Goal: Task Accomplishment & Management: Use online tool/utility

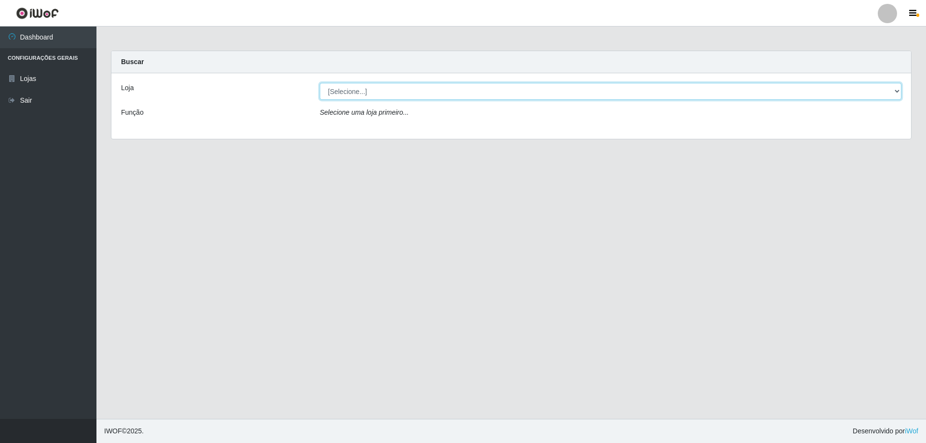
click at [384, 95] on select "[Selecione...] Atacado Vem - [STREET_ADDRESS]" at bounding box center [611, 91] width 582 height 17
select select "461"
click at [320, 83] on select "[Selecione...] Atacado Vem - [STREET_ADDRESS]" at bounding box center [611, 91] width 582 height 17
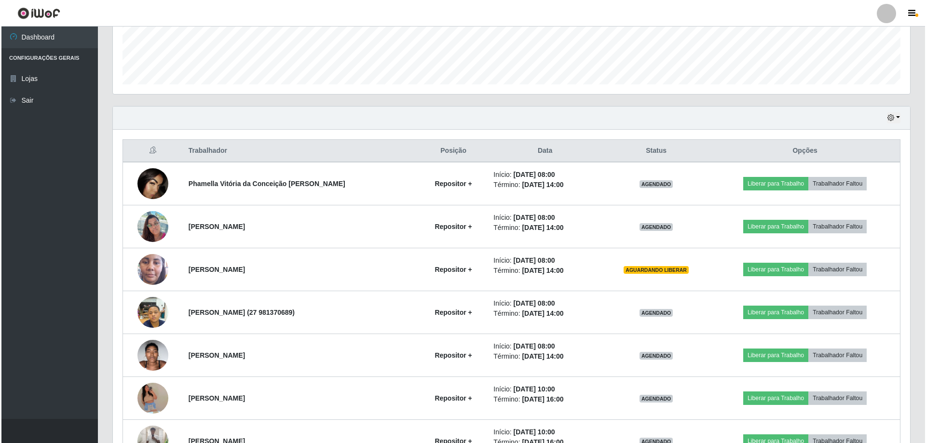
scroll to position [289, 0]
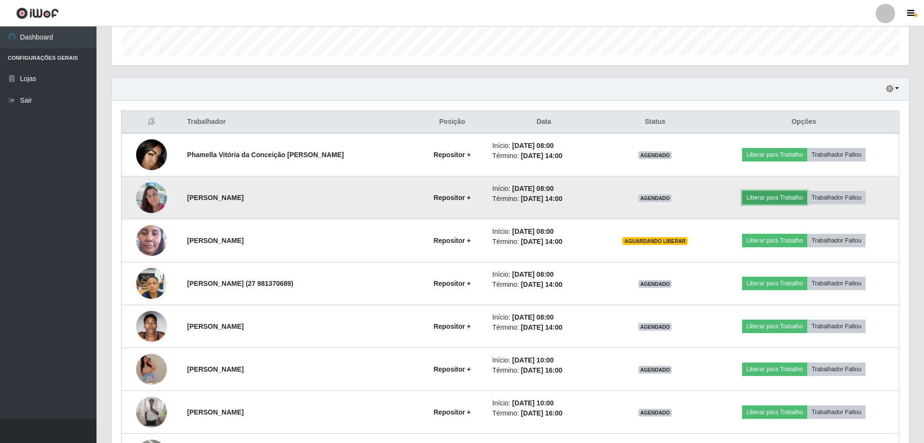
click at [761, 194] on button "Liberar para Trabalho" at bounding box center [774, 198] width 65 height 14
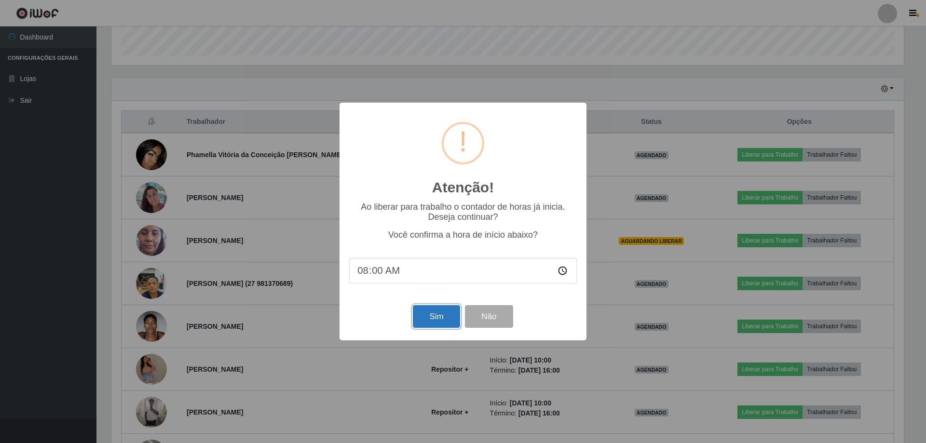
click at [445, 316] on button "Sim" at bounding box center [436, 316] width 47 height 23
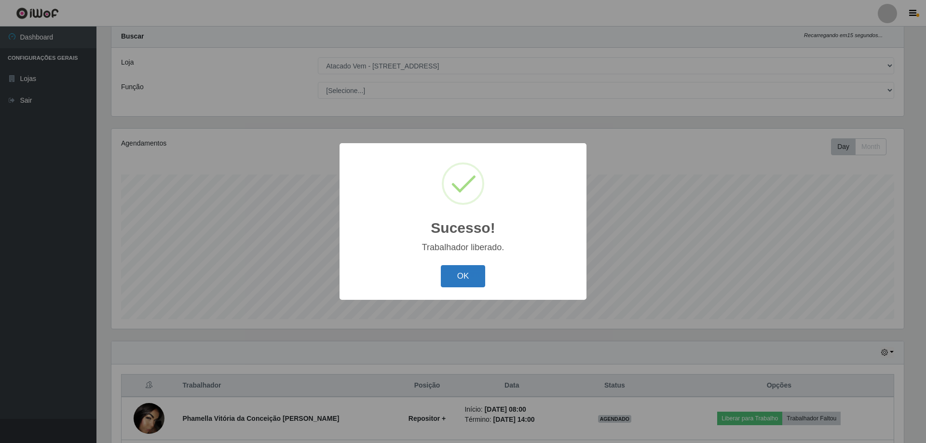
click at [468, 283] on button "OK" at bounding box center [463, 276] width 45 height 23
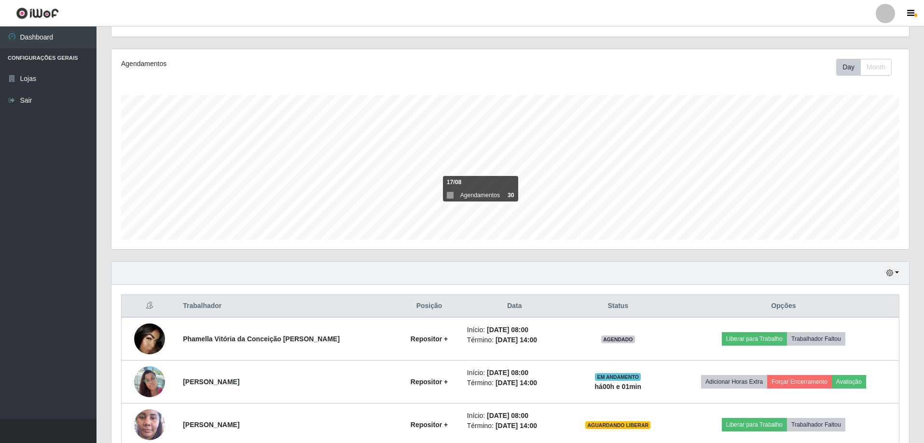
scroll to position [218, 0]
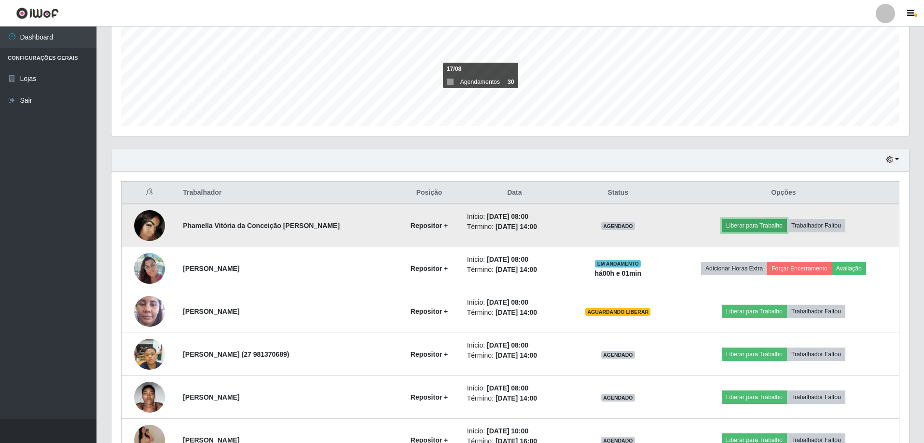
click at [749, 227] on button "Liberar para Trabalho" at bounding box center [753, 226] width 65 height 14
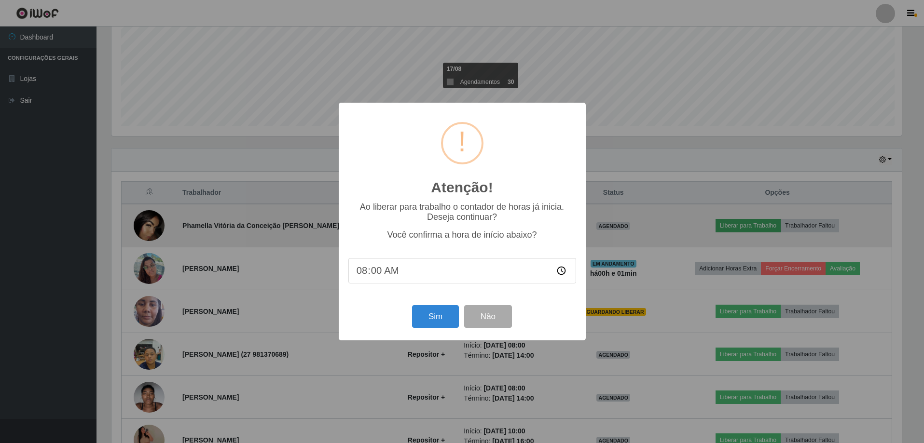
scroll to position [200, 792]
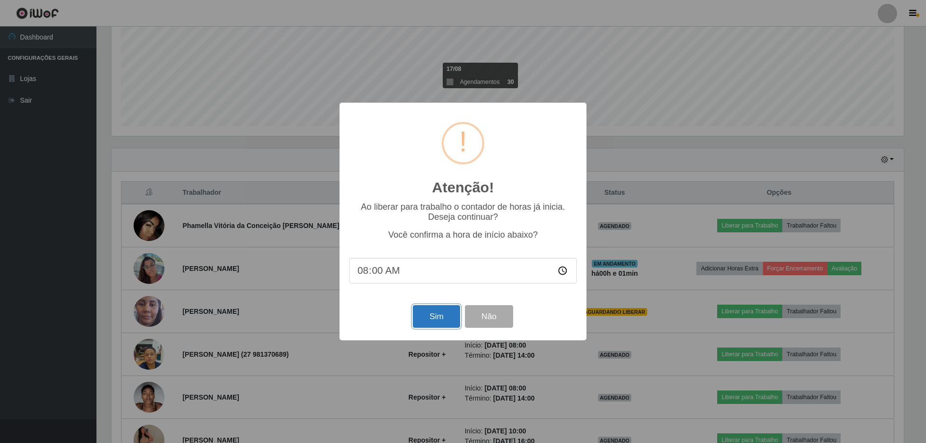
click at [438, 323] on button "Sim" at bounding box center [436, 316] width 47 height 23
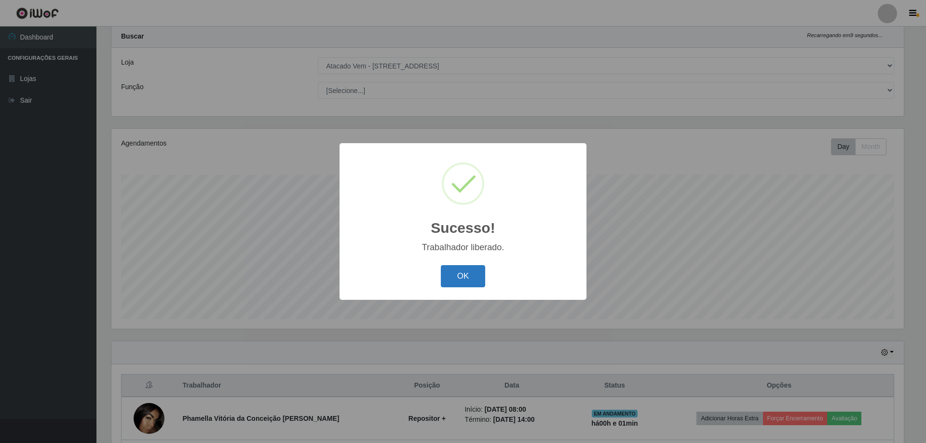
click at [455, 277] on button "OK" at bounding box center [463, 276] width 45 height 23
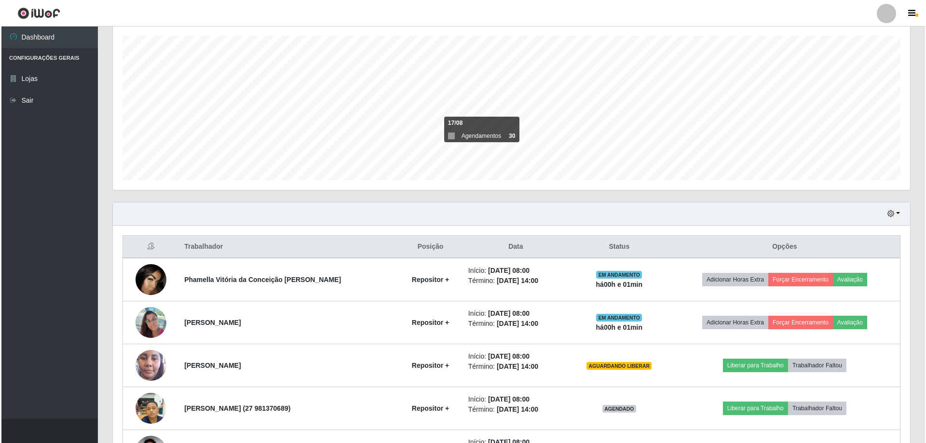
scroll to position [170, 0]
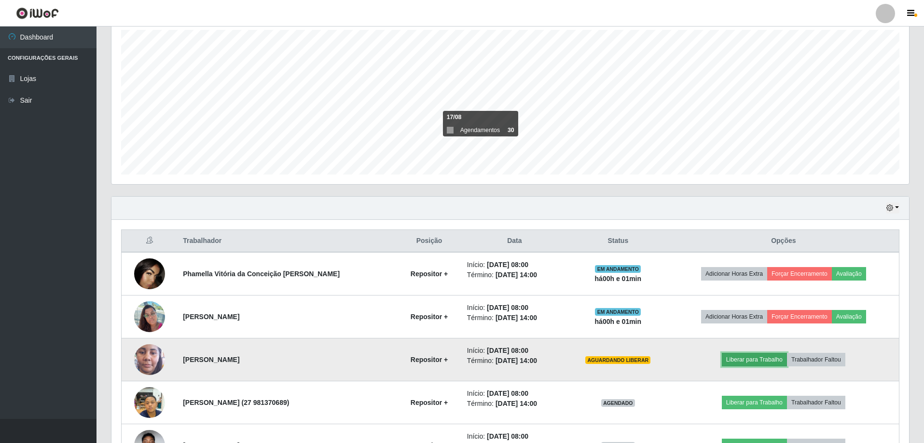
click at [740, 362] on button "Liberar para Trabalho" at bounding box center [753, 360] width 65 height 14
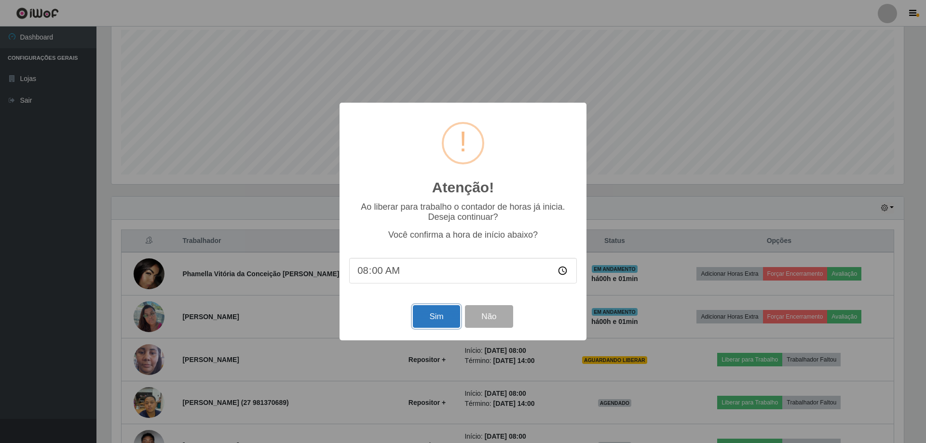
click at [423, 315] on button "Sim" at bounding box center [436, 316] width 47 height 23
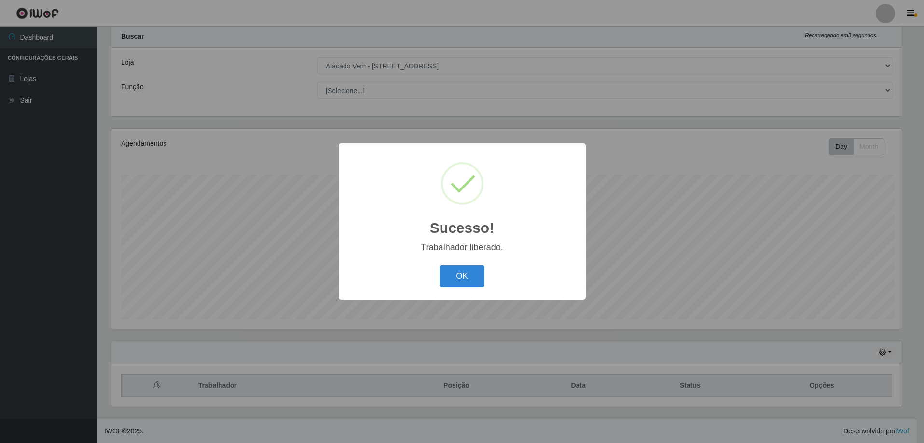
scroll to position [0, 0]
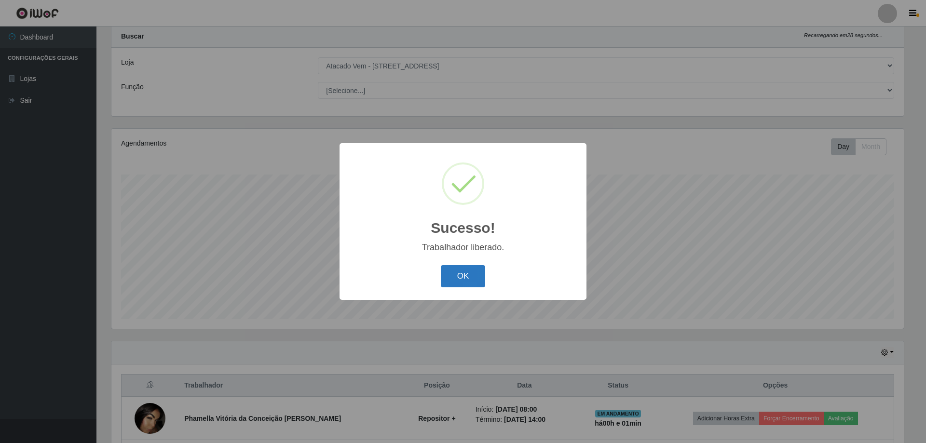
click at [463, 280] on button "OK" at bounding box center [463, 276] width 45 height 23
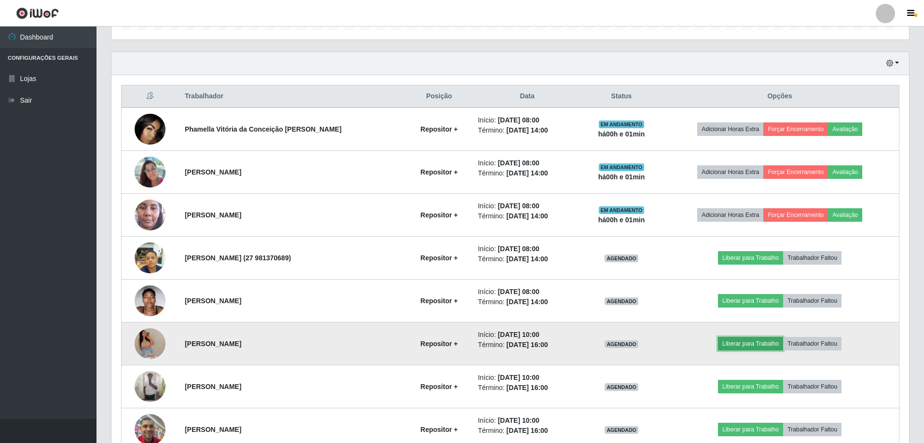
click at [745, 340] on button "Liberar para Trabalho" at bounding box center [750, 344] width 65 height 14
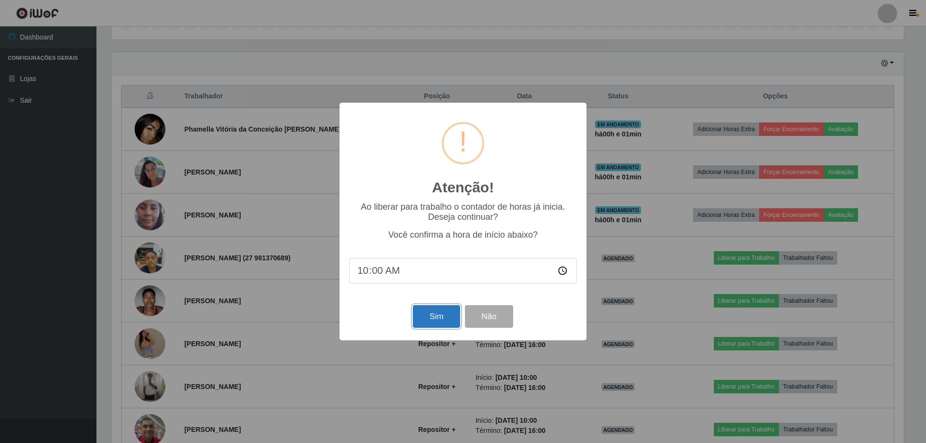
click at [420, 318] on button "Sim" at bounding box center [436, 316] width 47 height 23
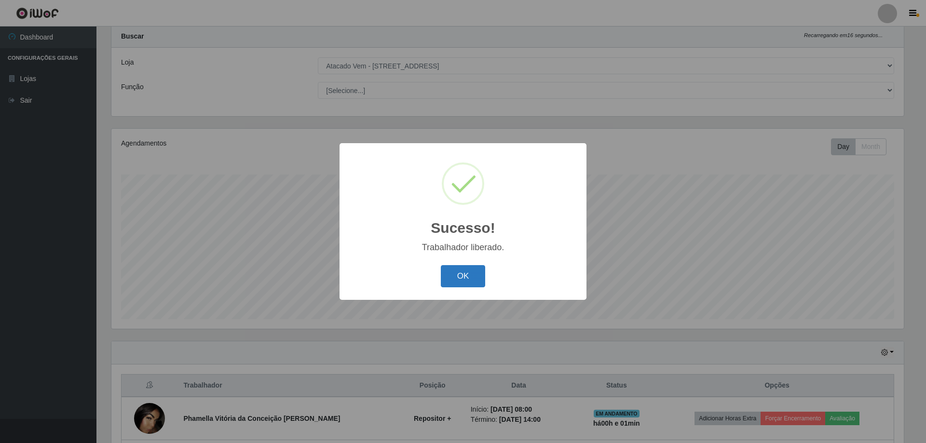
click at [473, 271] on button "OK" at bounding box center [463, 276] width 45 height 23
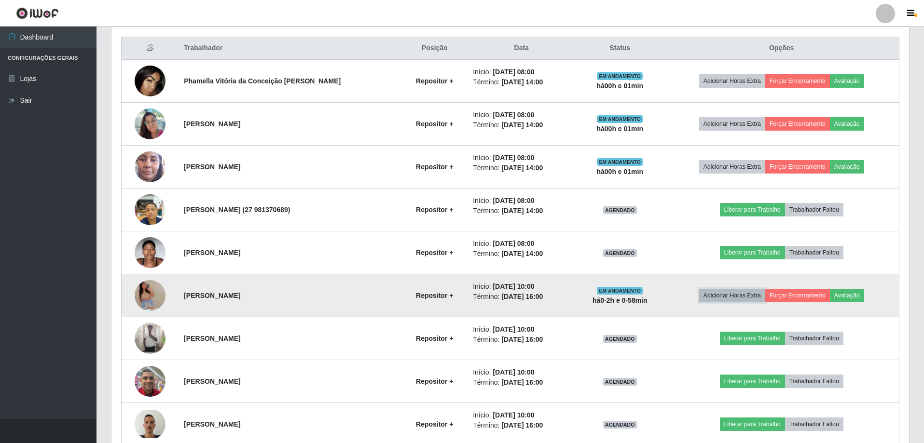
click at [716, 294] on button "Adicionar Horas Extra" at bounding box center [732, 296] width 66 height 14
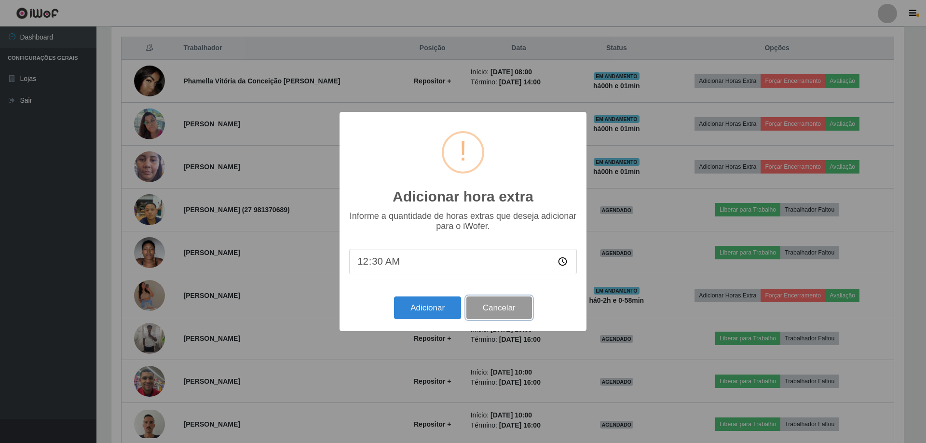
click at [507, 308] on button "Cancelar" at bounding box center [499, 308] width 66 height 23
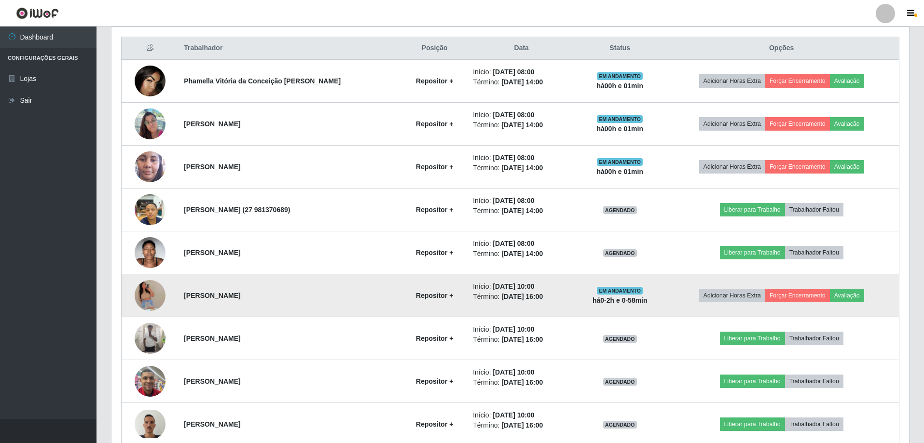
click at [621, 294] on span "EM ANDAMENTO" at bounding box center [620, 291] width 46 height 8
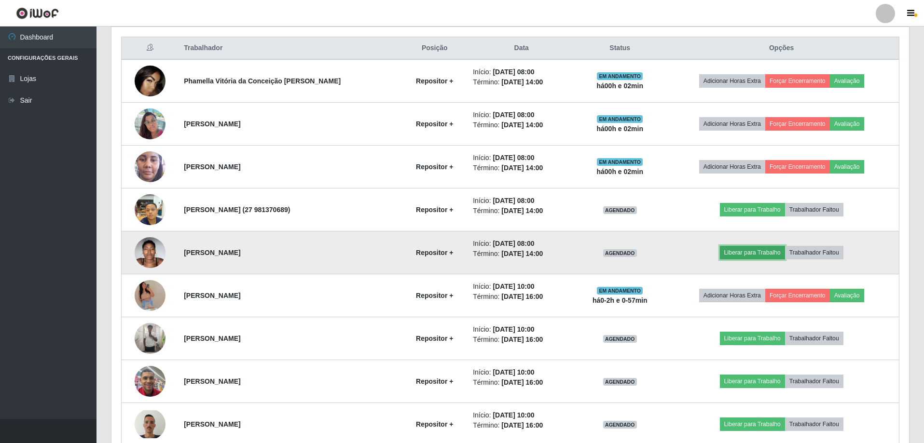
click at [741, 249] on button "Liberar para Trabalho" at bounding box center [752, 253] width 65 height 14
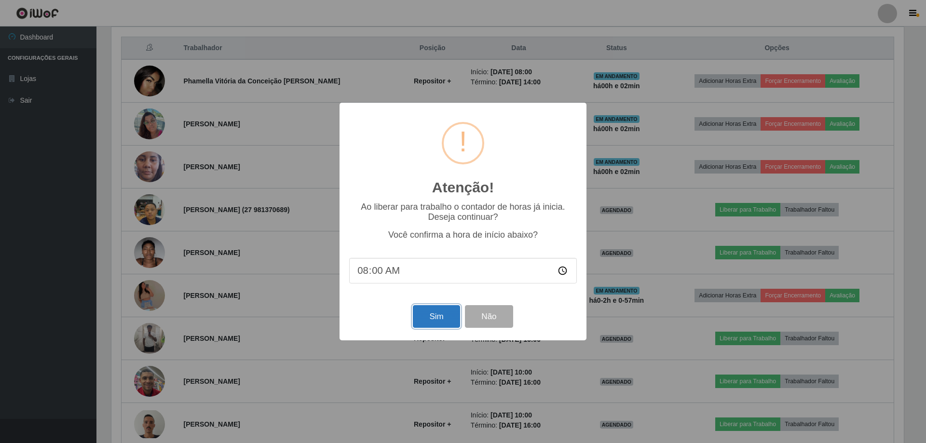
click at [441, 318] on button "Sim" at bounding box center [436, 316] width 47 height 23
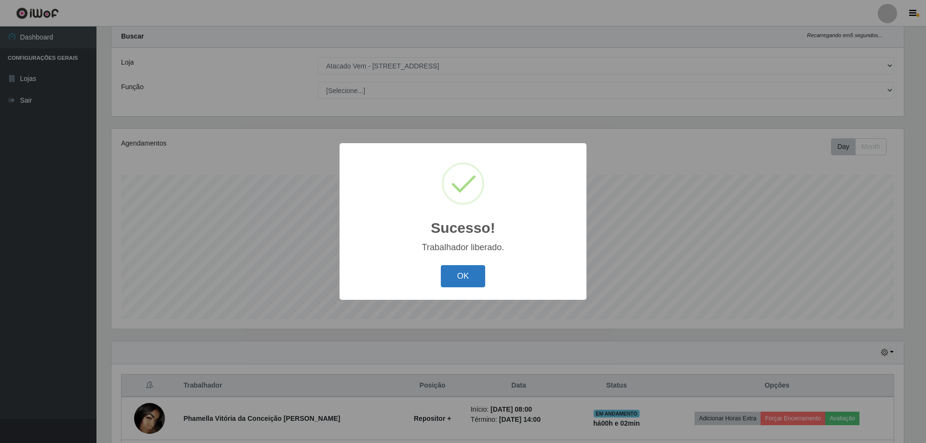
click at [463, 275] on button "OK" at bounding box center [463, 276] width 45 height 23
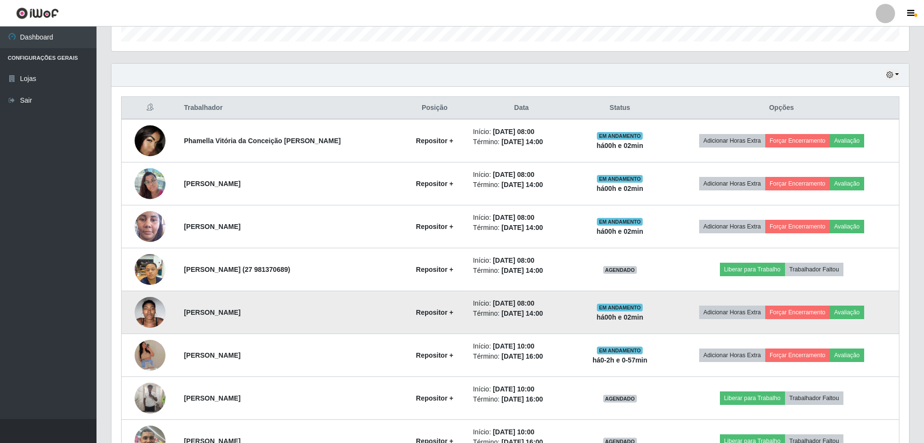
scroll to position [412, 0]
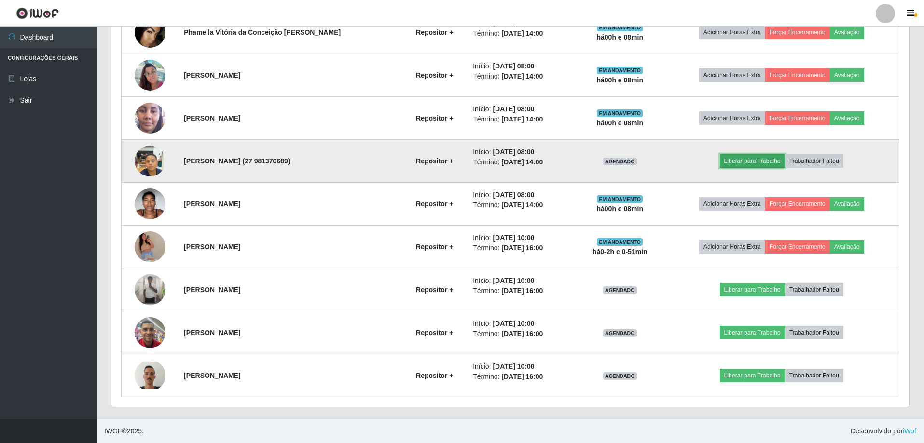
click at [759, 163] on button "Liberar para Trabalho" at bounding box center [752, 161] width 65 height 14
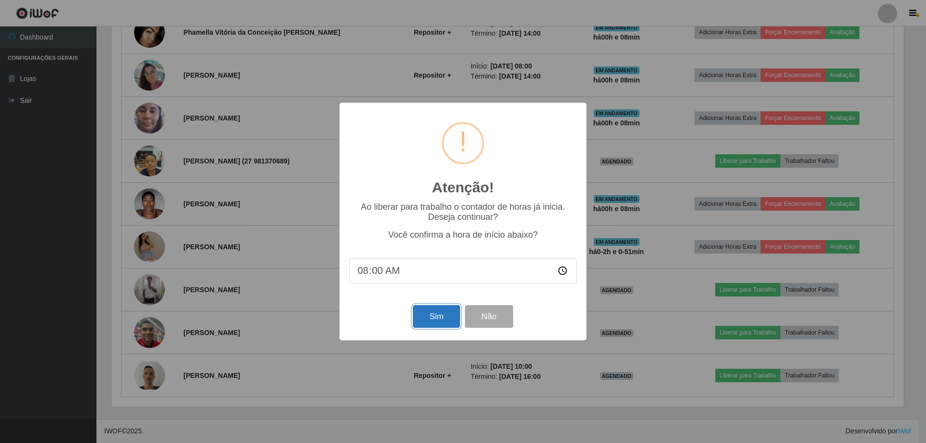
click at [430, 323] on button "Sim" at bounding box center [436, 316] width 47 height 23
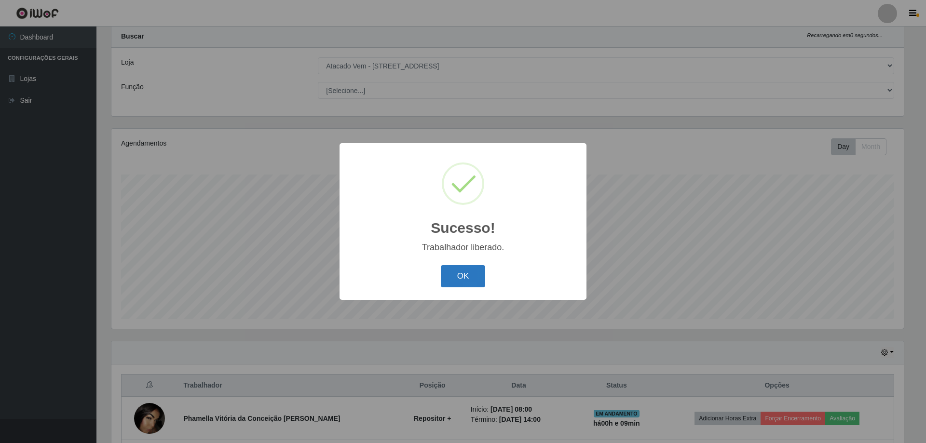
click at [453, 271] on button "OK" at bounding box center [463, 276] width 45 height 23
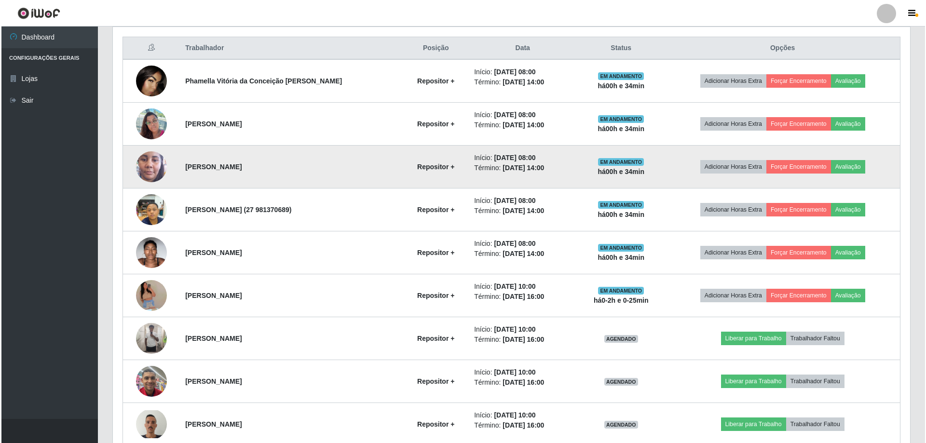
scroll to position [412, 0]
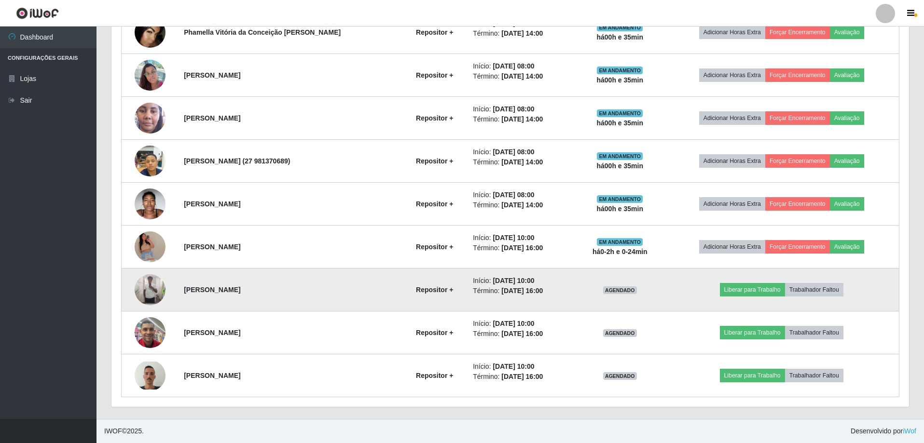
click at [147, 289] on img at bounding box center [150, 289] width 31 height 31
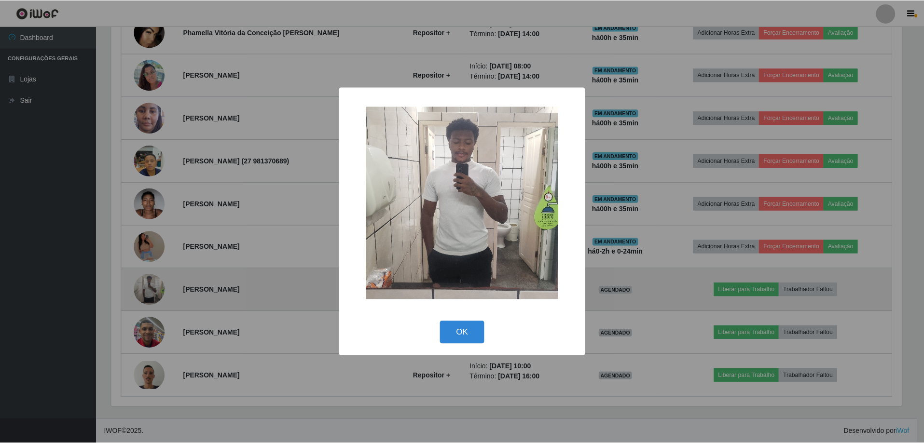
scroll to position [200, 792]
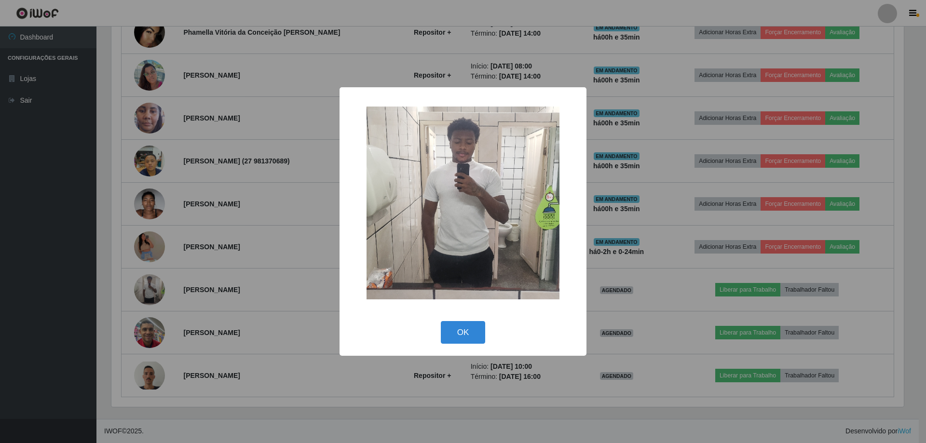
click at [149, 333] on div "× OK Cancel" at bounding box center [463, 221] width 926 height 443
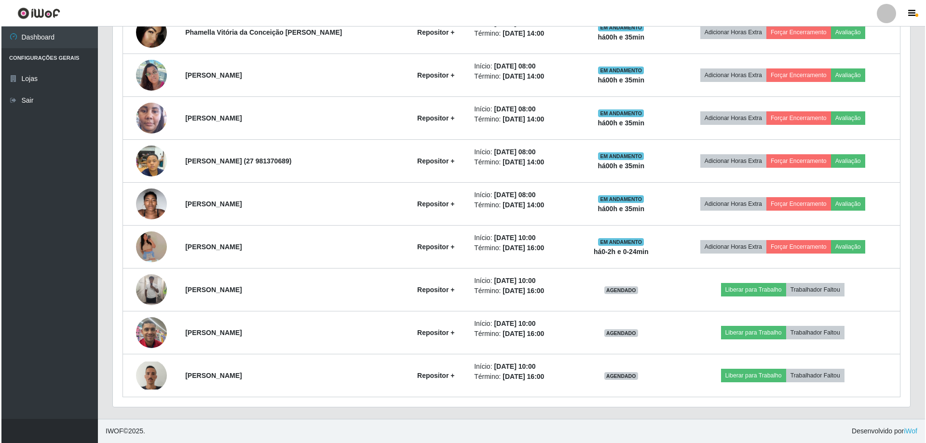
scroll to position [200, 797]
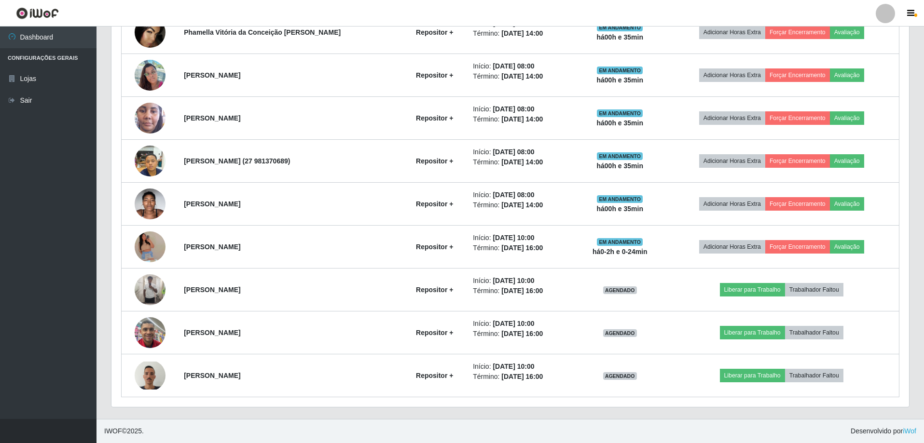
click at [149, 333] on img at bounding box center [150, 332] width 31 height 41
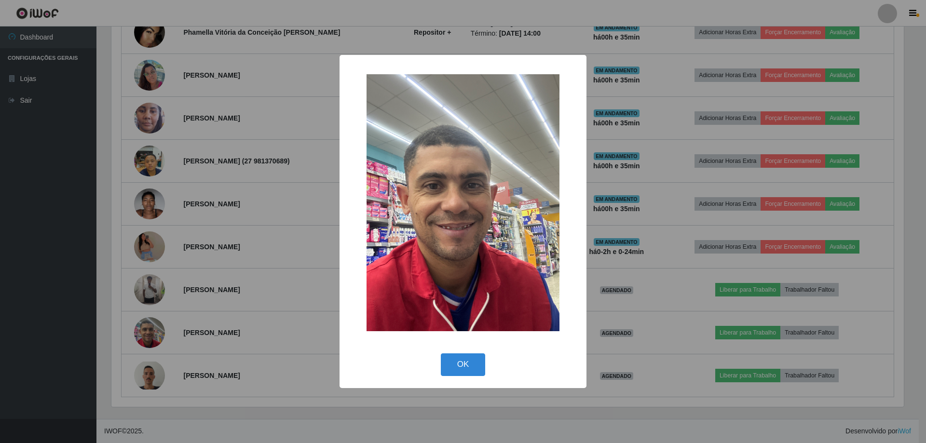
click at [154, 374] on div "× OK Cancel" at bounding box center [463, 221] width 926 height 443
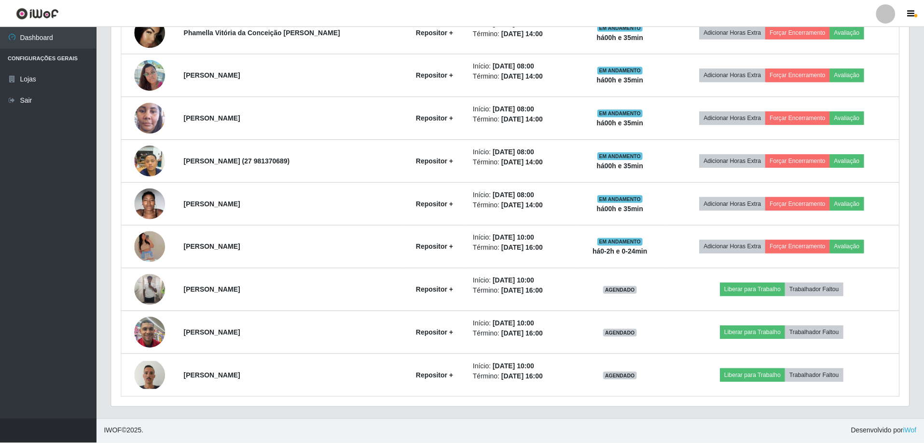
scroll to position [200, 797]
click at [154, 374] on img at bounding box center [150, 376] width 31 height 28
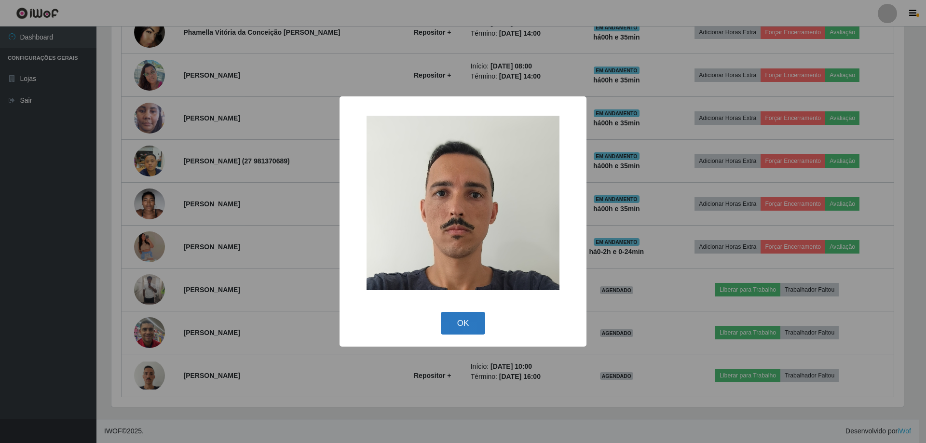
click at [455, 327] on button "OK" at bounding box center [463, 323] width 45 height 23
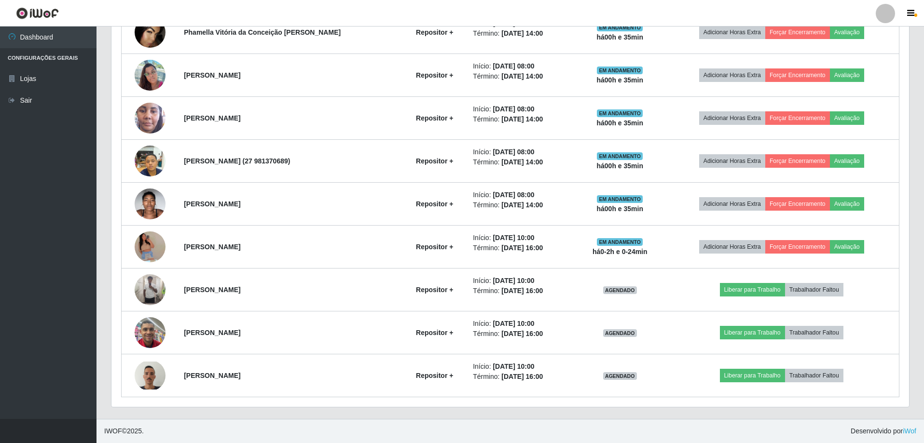
scroll to position [200, 797]
